Goal: Check status

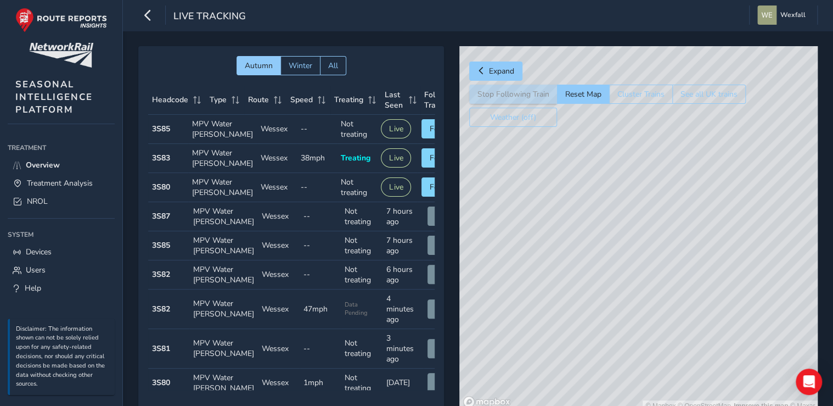
drag, startPoint x: 603, startPoint y: 260, endPoint x: 573, endPoint y: 407, distance: 150.6
click at [573, 405] on html "Live Tracking Wexfall Colour Scheme: Dark Dim Light Logout Autumn Winter All He…" at bounding box center [416, 203] width 833 height 406
drag, startPoint x: 549, startPoint y: 142, endPoint x: 709, endPoint y: 361, distance: 271.0
click at [709, 361] on div "© Mapbox © OpenStreetMap Improve this map © Maxar" at bounding box center [638, 228] width 358 height 365
drag, startPoint x: 555, startPoint y: 181, endPoint x: 736, endPoint y: 428, distance: 306.2
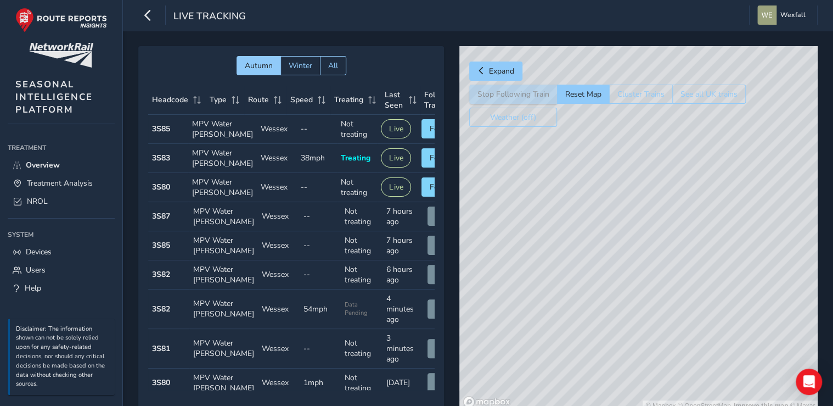
click at [736, 405] on html "Live Tracking Wexfall Colour Scheme: Dark Dim Light Logout Autumn Winter All He…" at bounding box center [416, 203] width 833 height 406
drag, startPoint x: 519, startPoint y: 204, endPoint x: 779, endPoint y: 406, distance: 329.3
click at [779, 405] on html "Live Tracking Wexfall Colour Scheme: Dark Dim Light Logout Autumn Winter All He…" at bounding box center [416, 203] width 833 height 406
drag, startPoint x: 528, startPoint y: 176, endPoint x: 515, endPoint y: 404, distance: 228.7
click at [515, 404] on div "© Mapbox © OpenStreetMap Improve this map © Maxar" at bounding box center [638, 228] width 358 height 365
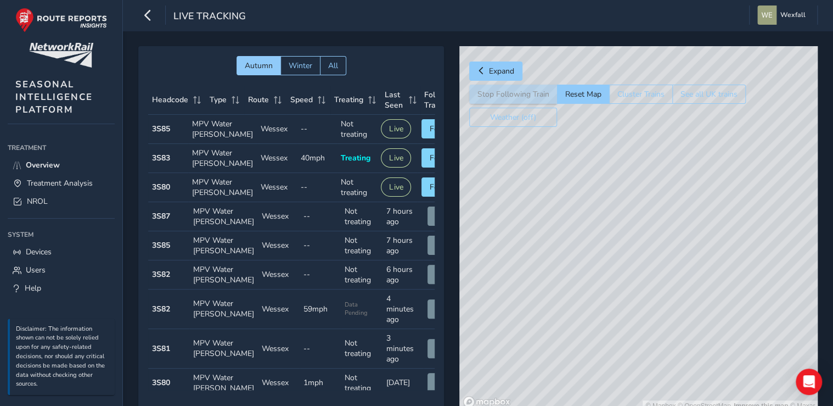
drag, startPoint x: 630, startPoint y: 161, endPoint x: 464, endPoint y: 428, distance: 314.3
click at [464, 405] on html "Live Tracking Wexfall Colour Scheme: Dark Dim Light Logout Autumn Winter All He…" at bounding box center [416, 203] width 833 height 406
drag, startPoint x: 586, startPoint y: 193, endPoint x: 545, endPoint y: 398, distance: 208.7
click at [545, 398] on div "© Mapbox © OpenStreetMap Improve this map © Maxar" at bounding box center [638, 228] width 358 height 365
drag, startPoint x: 630, startPoint y: 159, endPoint x: 641, endPoint y: 311, distance: 151.9
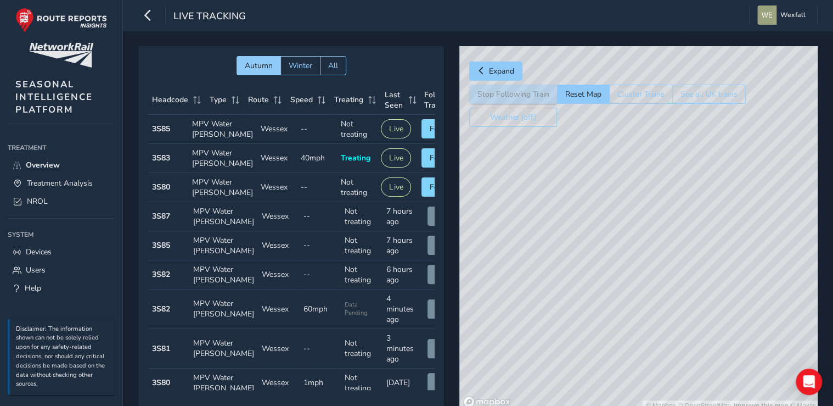
click at [641, 311] on div "© Mapbox © OpenStreetMap Improve this map © Maxar" at bounding box center [638, 228] width 358 height 365
drag, startPoint x: 680, startPoint y: 133, endPoint x: 694, endPoint y: 321, distance: 187.6
click at [694, 321] on div "© Mapbox © OpenStreetMap Improve this map © Maxar" at bounding box center [638, 228] width 358 height 365
drag, startPoint x: 672, startPoint y: 158, endPoint x: 658, endPoint y: 384, distance: 226.5
click at [658, 384] on div "© Mapbox © OpenStreetMap Improve this map © Maxar" at bounding box center [638, 228] width 358 height 365
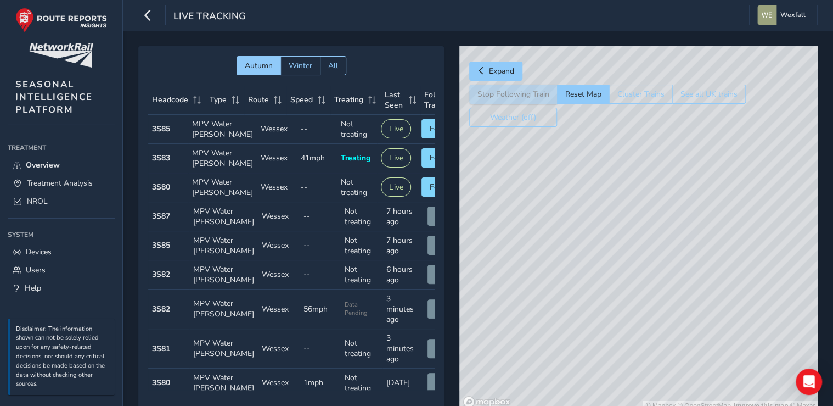
drag, startPoint x: 649, startPoint y: 200, endPoint x: 625, endPoint y: 406, distance: 207.1
click at [625, 405] on html "Live Tracking Wexfall Colour Scheme: Dark Dim Light Logout Autumn Winter All He…" at bounding box center [416, 203] width 833 height 406
drag, startPoint x: 627, startPoint y: 137, endPoint x: 663, endPoint y: 397, distance: 262.1
click at [663, 397] on div "© Mapbox © OpenStreetMap Improve this map © Maxar" at bounding box center [638, 228] width 358 height 365
drag, startPoint x: 627, startPoint y: 184, endPoint x: 651, endPoint y: 337, distance: 154.9
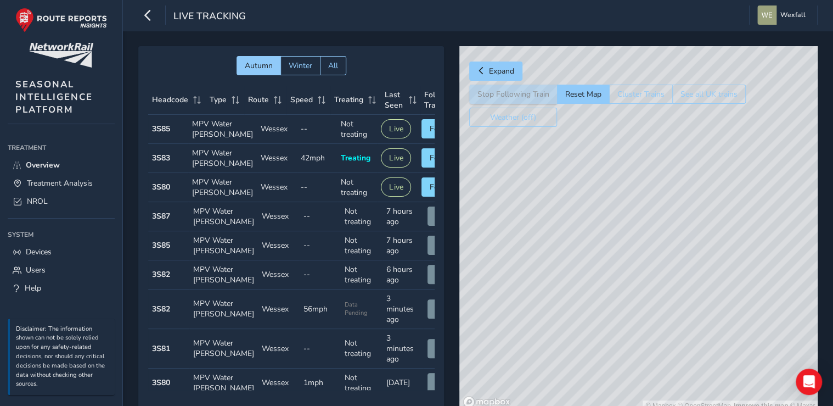
click at [651, 337] on div "© Mapbox © OpenStreetMap Improve this map © Maxar" at bounding box center [638, 228] width 358 height 365
click at [637, 195] on div "© Mapbox © OpenStreetMap Improve this map © Maxar" at bounding box center [638, 228] width 358 height 365
click at [428, 284] on button "View" at bounding box center [445, 274] width 34 height 19
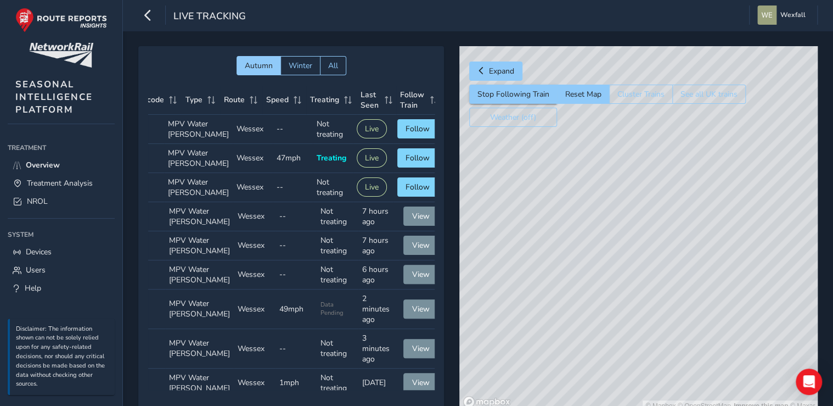
scroll to position [0, 35]
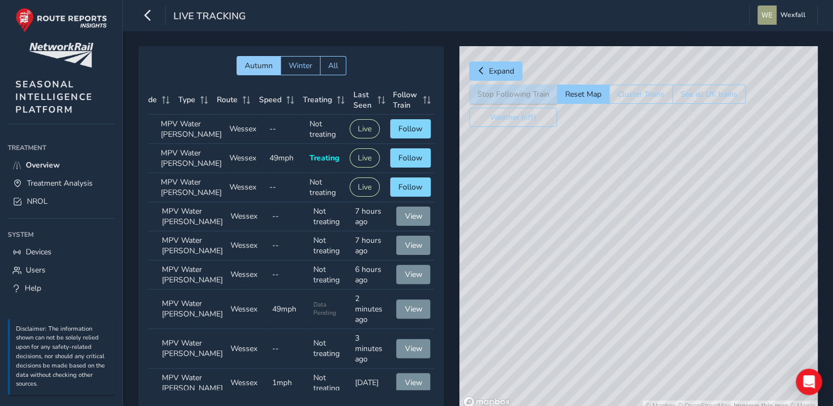
drag, startPoint x: 733, startPoint y: 347, endPoint x: 711, endPoint y: 326, distance: 30.3
click at [711, 326] on div "© Mapbox © OpenStreetMap Improve this map © Maxar" at bounding box center [638, 228] width 358 height 365
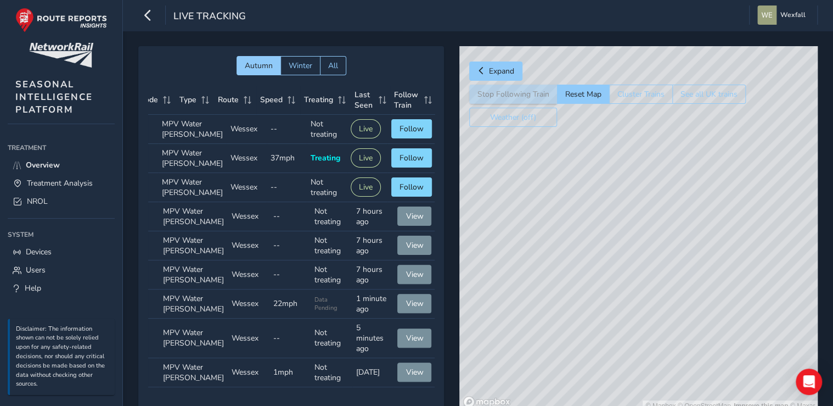
scroll to position [89, 35]
click at [404, 367] on span "View" at bounding box center [413, 372] width 18 height 10
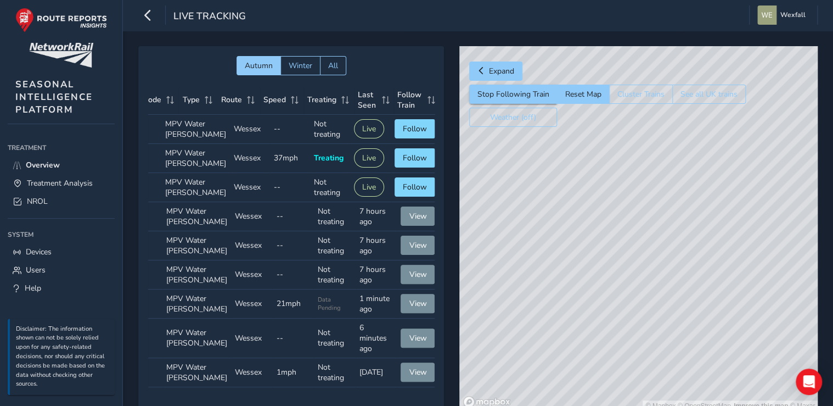
scroll to position [0, 28]
click at [413, 163] on span "Follow" at bounding box center [414, 158] width 24 height 10
